Goal: Check status

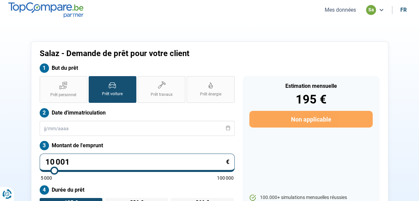
click at [349, 11] on button "Mes données" at bounding box center [340, 9] width 35 height 7
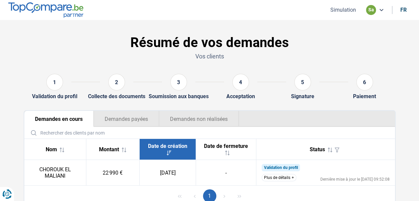
click at [383, 9] on icon at bounding box center [381, 9] width 5 height 5
click at [403, 43] on section "Résumé de vos demandes Vos clients 1 Validation du profil 2 Collecte des docume…" at bounding box center [209, 121] width 419 height 202
click at [122, 121] on button "Demandes payées" at bounding box center [126, 119] width 65 height 16
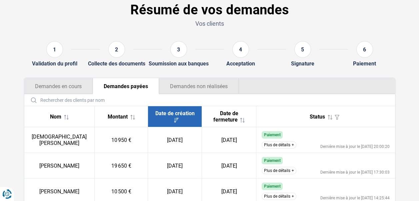
scroll to position [67, 0]
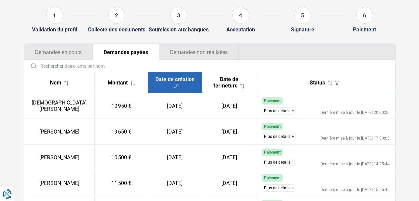
click at [212, 55] on button "Demandes non réalisées" at bounding box center [199, 52] width 80 height 16
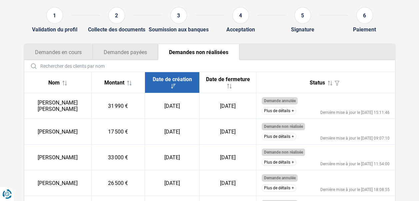
click at [65, 51] on button "Demandes en cours" at bounding box center [58, 52] width 68 height 16
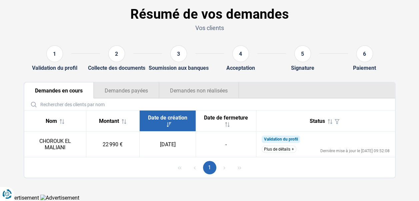
click at [283, 149] on button "Plus de détails" at bounding box center [279, 148] width 35 height 7
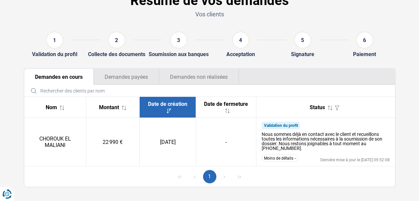
scroll to position [51, 0]
